Goal: Download file/media

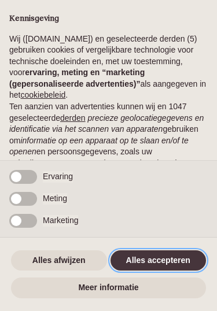
click at [155, 260] on button "Alles accepteren" at bounding box center [158, 260] width 96 height 21
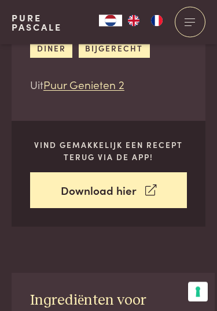
scroll to position [321, 0]
click at [131, 172] on link "Download hier" at bounding box center [108, 190] width 157 height 36
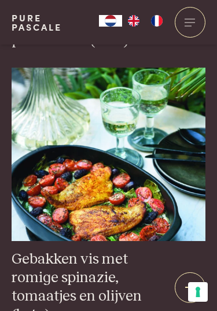
scroll to position [2024, 0]
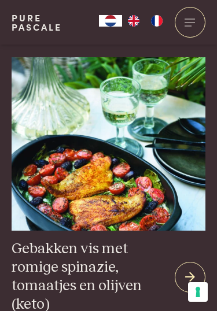
click at [195, 262] on div at bounding box center [189, 277] width 31 height 31
click at [188, 269] on icon at bounding box center [190, 277] width 10 height 17
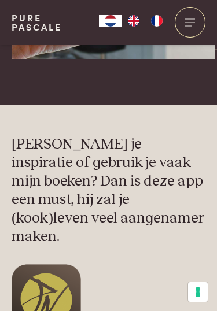
scroll to position [465, 0]
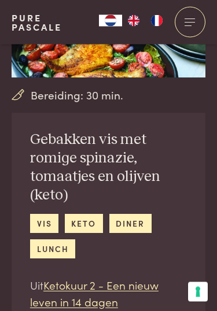
scroll to position [92, 0]
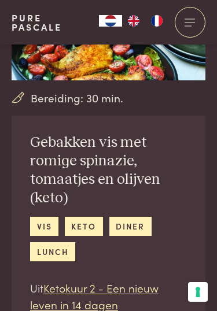
click at [110, 98] on span "Bereiding: 30 min." at bounding box center [77, 98] width 92 height 17
click at [48, 223] on link "vis" at bounding box center [44, 226] width 28 height 19
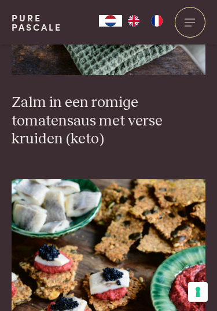
scroll to position [1053, 0]
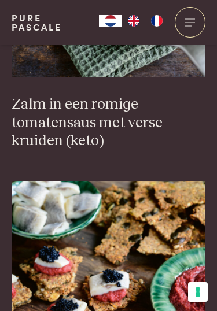
click at [133, 119] on h3 "Zalm in een romige tomatensaus met verse kruiden (keto)" at bounding box center [108, 122] width 193 height 55
